Goal: Check status: Check status

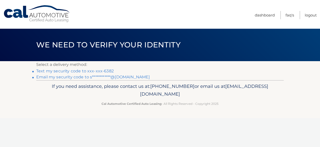
click at [94, 70] on link "Text my security code to xxx-xxx-6382" at bounding box center [75, 71] width 78 height 5
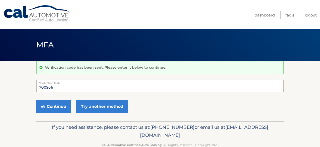
type input "700956"
click at [54, 107] on button "Continue" at bounding box center [53, 107] width 35 height 13
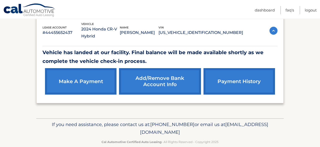
scroll to position [88, 0]
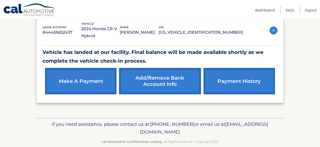
click at [241, 79] on link "payment history" at bounding box center [240, 81] width 72 height 27
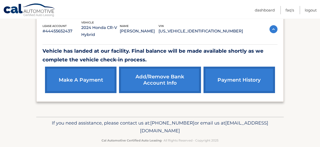
click at [275, 28] on img at bounding box center [274, 29] width 8 height 8
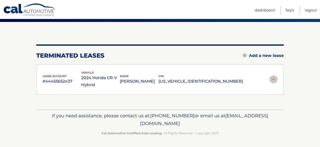
scroll to position [39, 0]
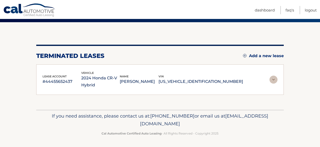
click at [274, 79] on img at bounding box center [274, 80] width 8 height 8
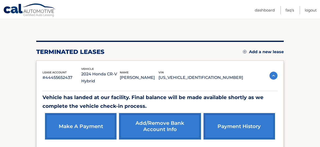
scroll to position [44, 0]
